Goal: Information Seeking & Learning: Learn about a topic

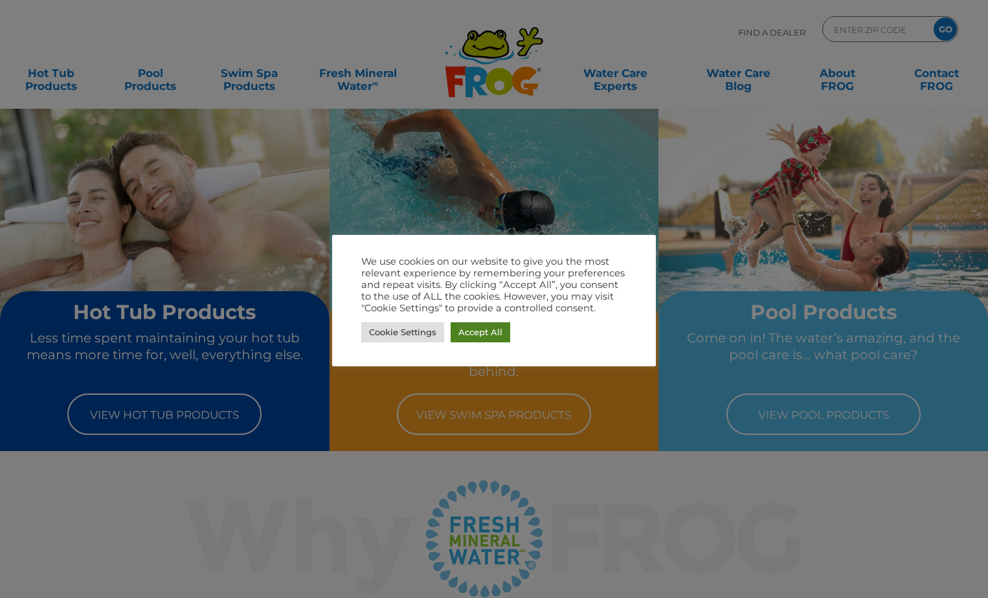
click at [458, 337] on link "Accept All" at bounding box center [481, 332] width 60 height 20
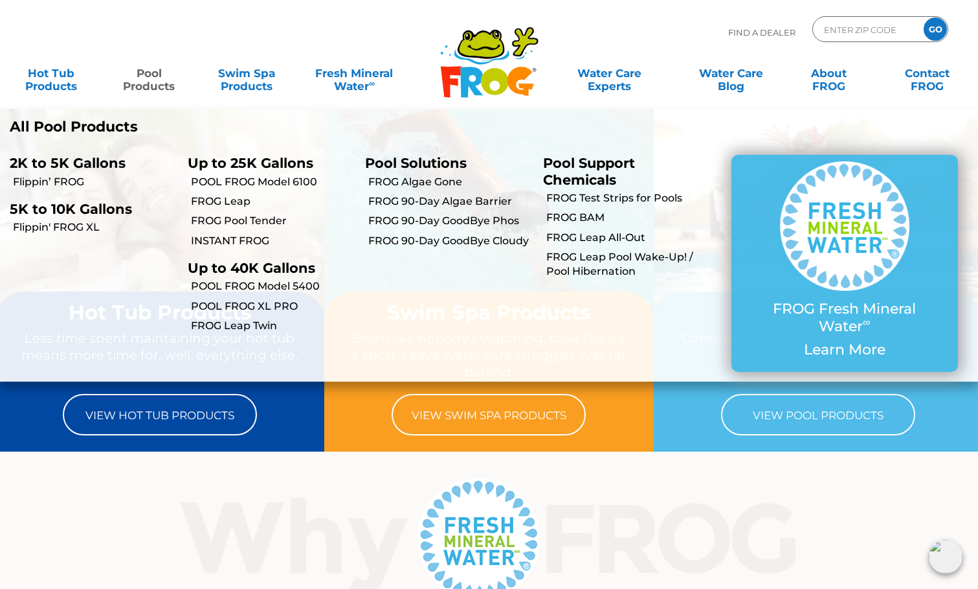
click at [144, 78] on link "Pool Products" at bounding box center [149, 73] width 76 height 26
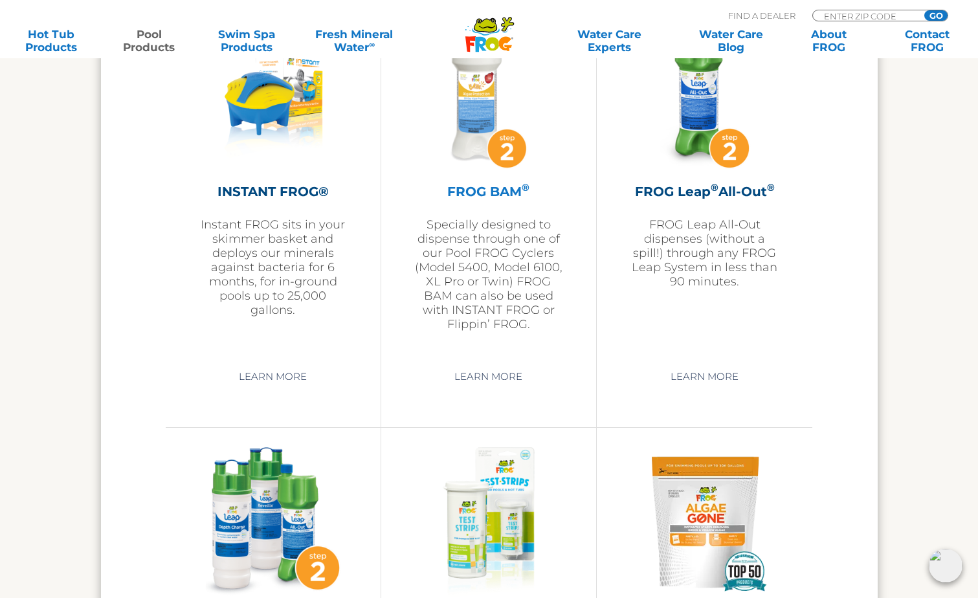
scroll to position [3237, 0]
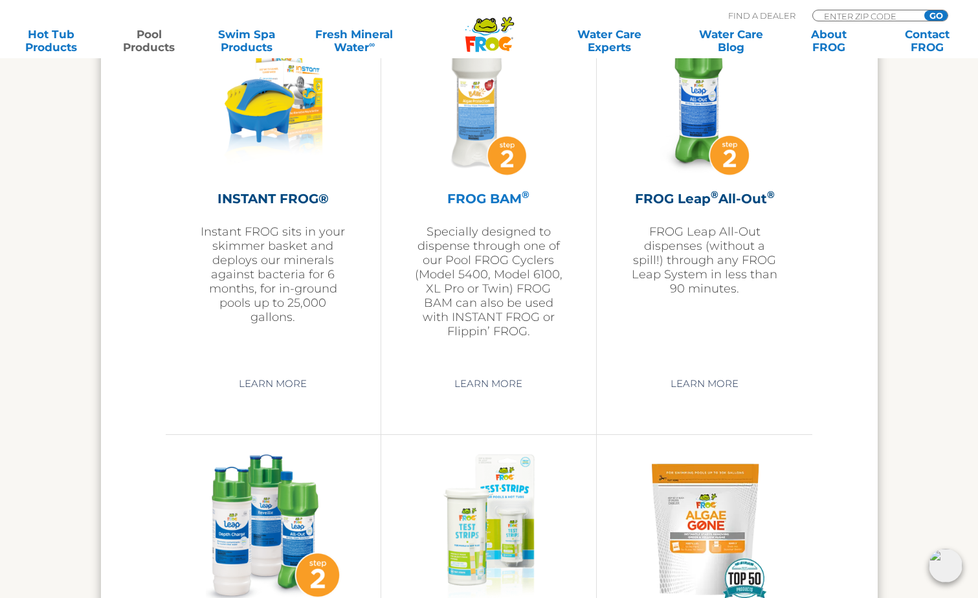
click at [480, 98] on img at bounding box center [489, 101] width 150 height 150
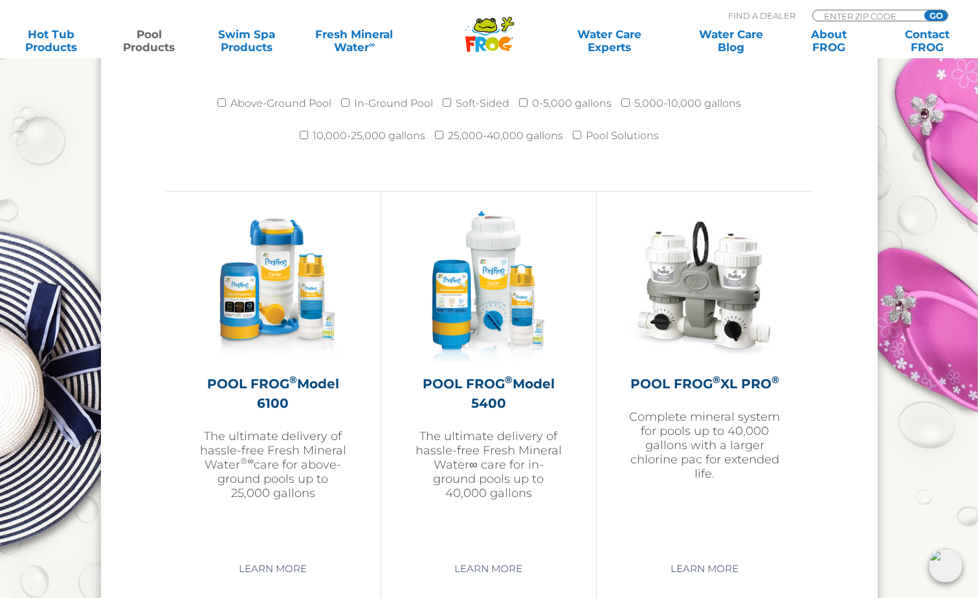
scroll to position [1878, 0]
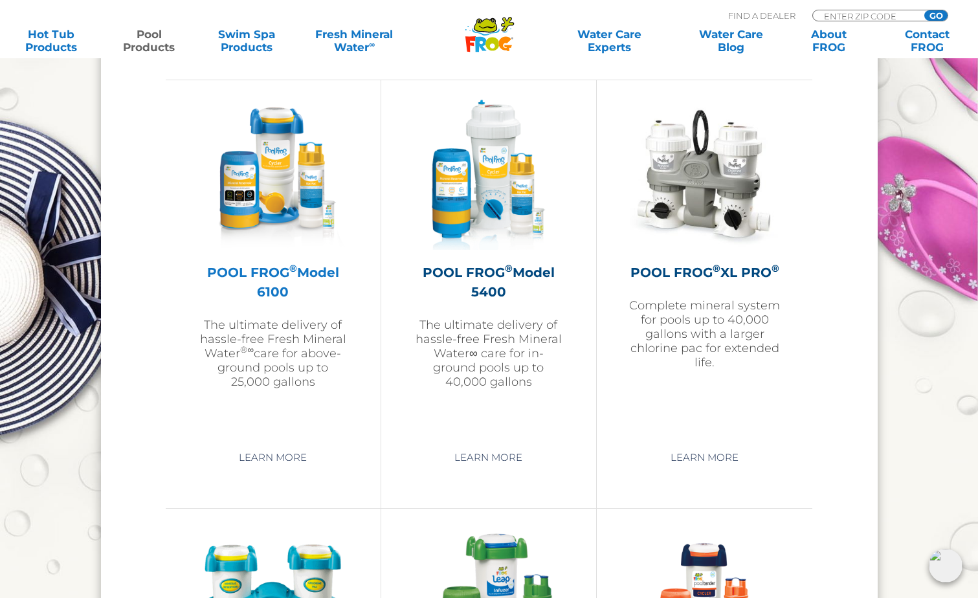
click at [272, 198] on img at bounding box center [273, 175] width 150 height 150
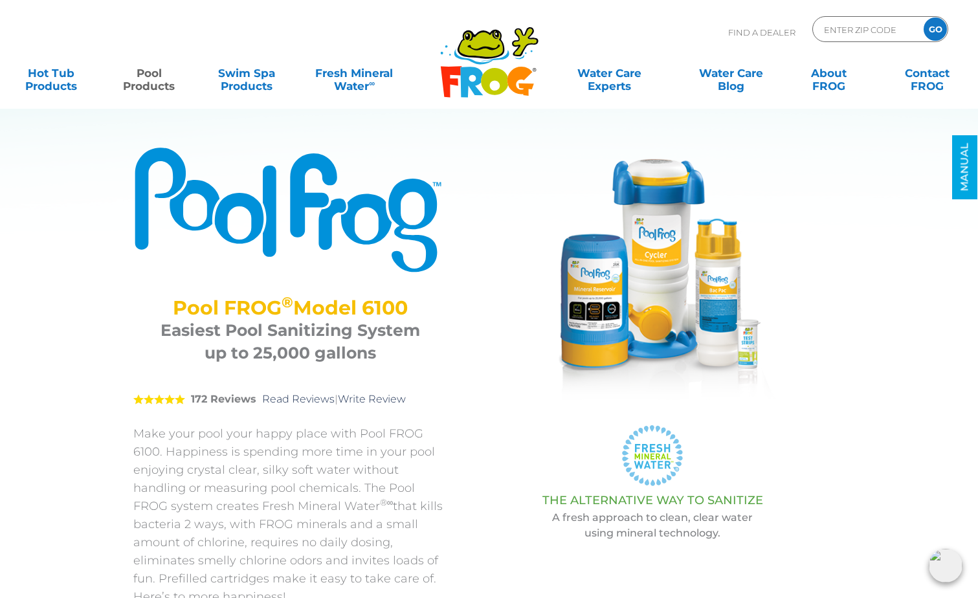
drag, startPoint x: 170, startPoint y: 307, endPoint x: 427, endPoint y: 306, distance: 257.0
click at [427, 306] on h2 "Pool FROG ® Model 6100" at bounding box center [291, 308] width 282 height 23
copy h2 "Pool FROG ® Model 6100"
